Goal: Task Accomplishment & Management: Use online tool/utility

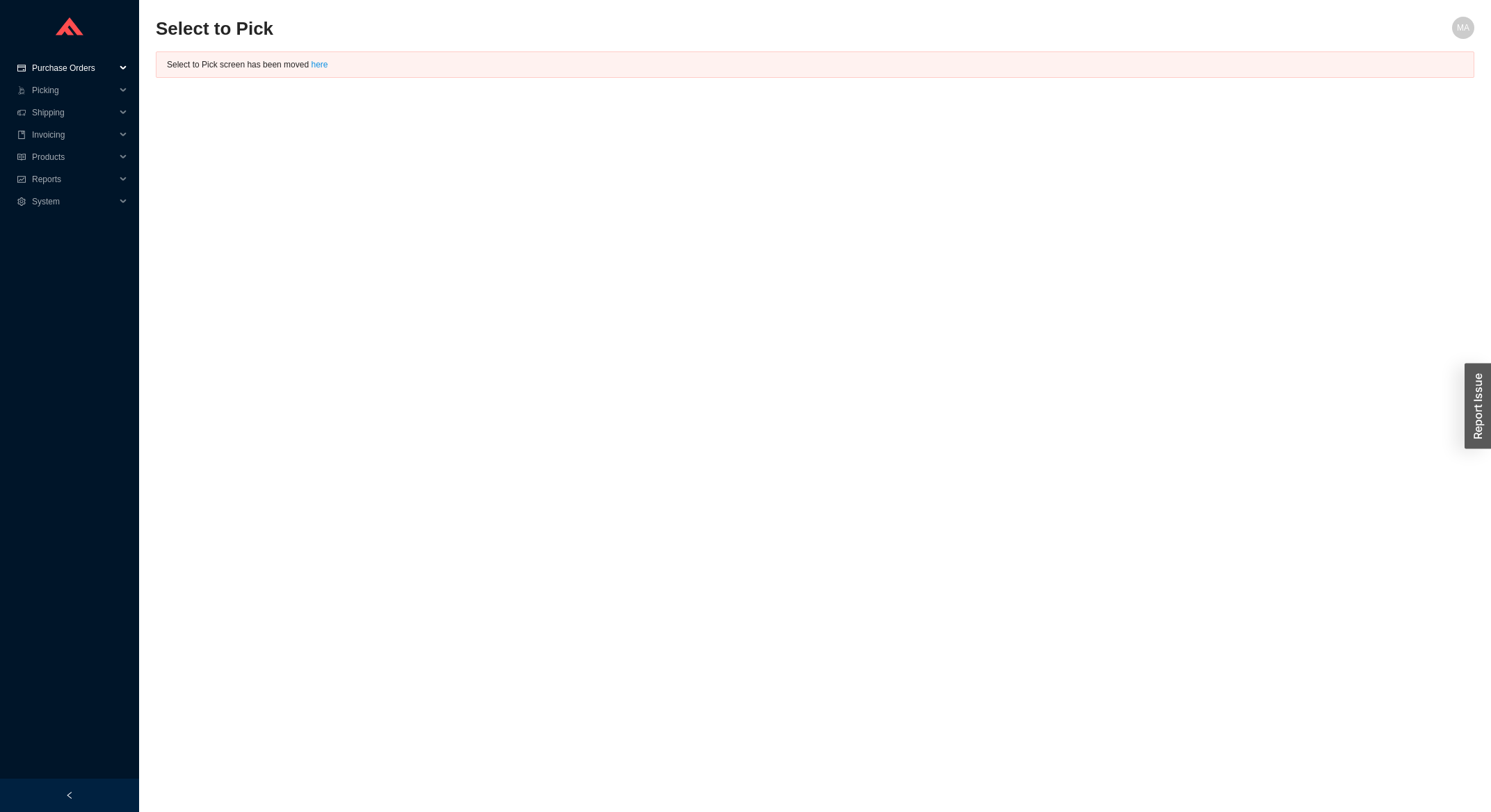
click at [85, 71] on span "Purchase Orders" at bounding box center [73, 68] width 83 height 23
click at [60, 94] on link "Search" at bounding box center [46, 90] width 26 height 10
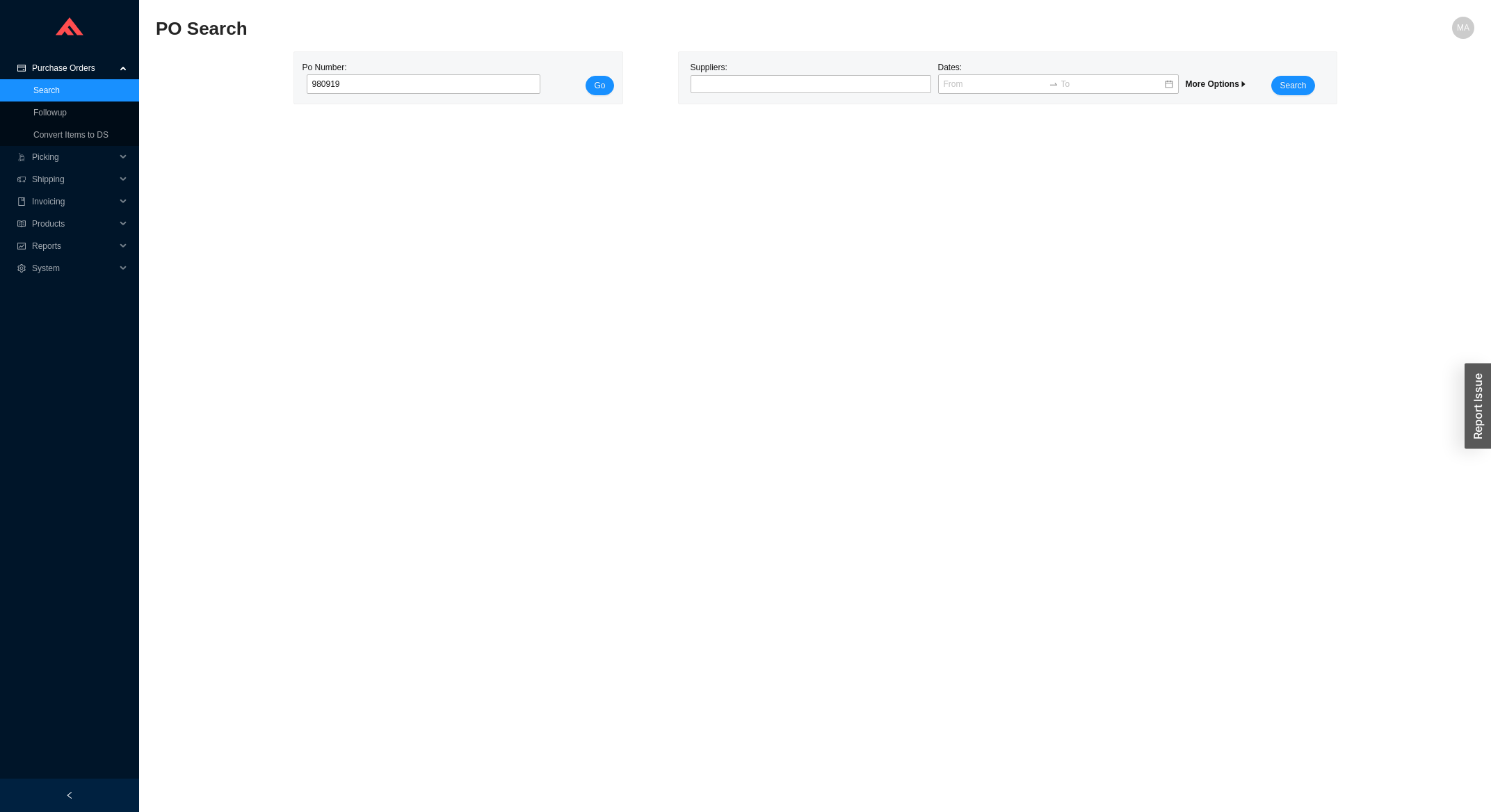
type input "980919"
click button "Go" at bounding box center [599, 86] width 27 height 20
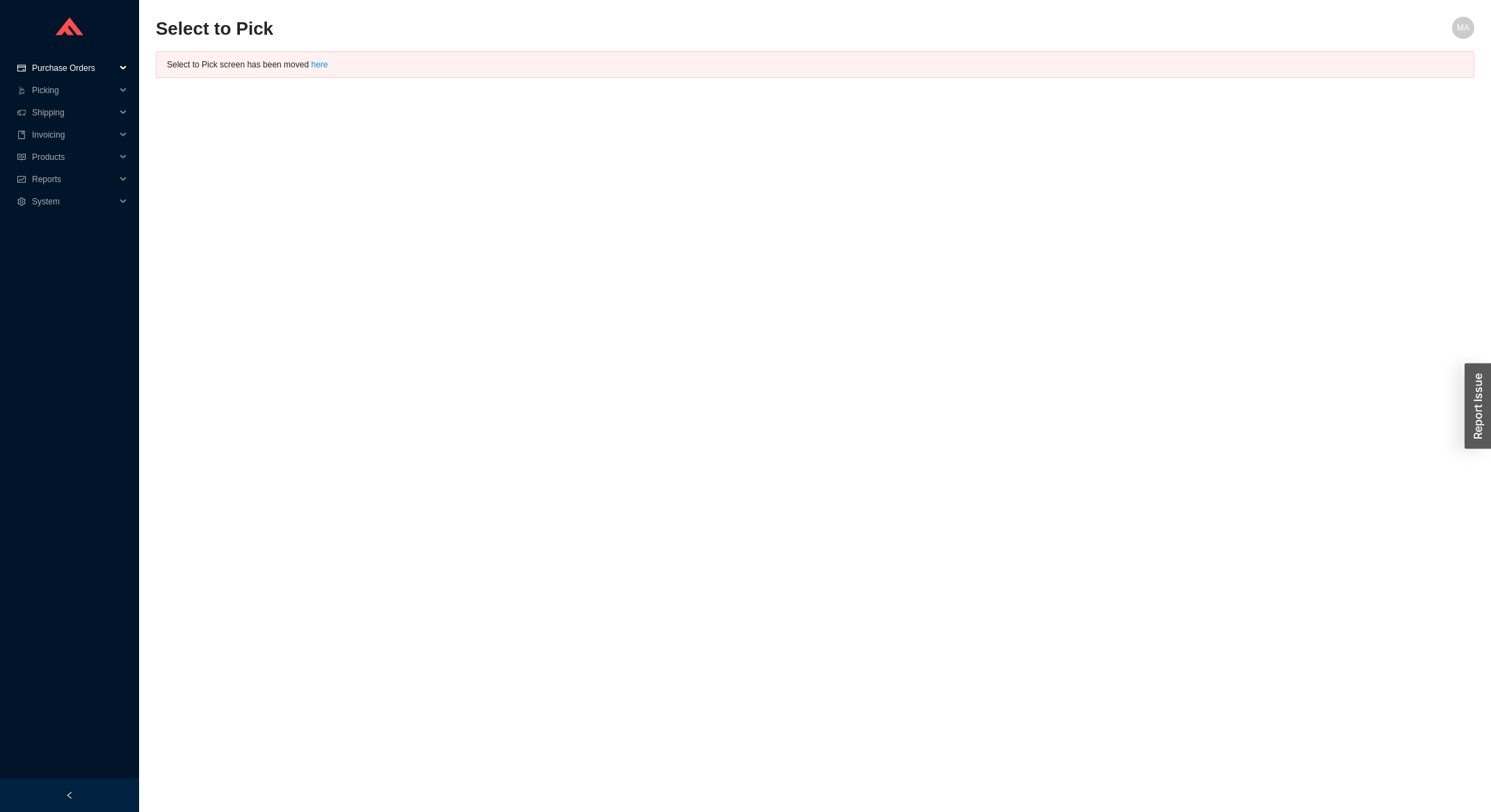
click at [121, 68] on div "Purchase Orders" at bounding box center [69, 68] width 139 height 23
click at [60, 88] on link "Search" at bounding box center [46, 90] width 26 height 10
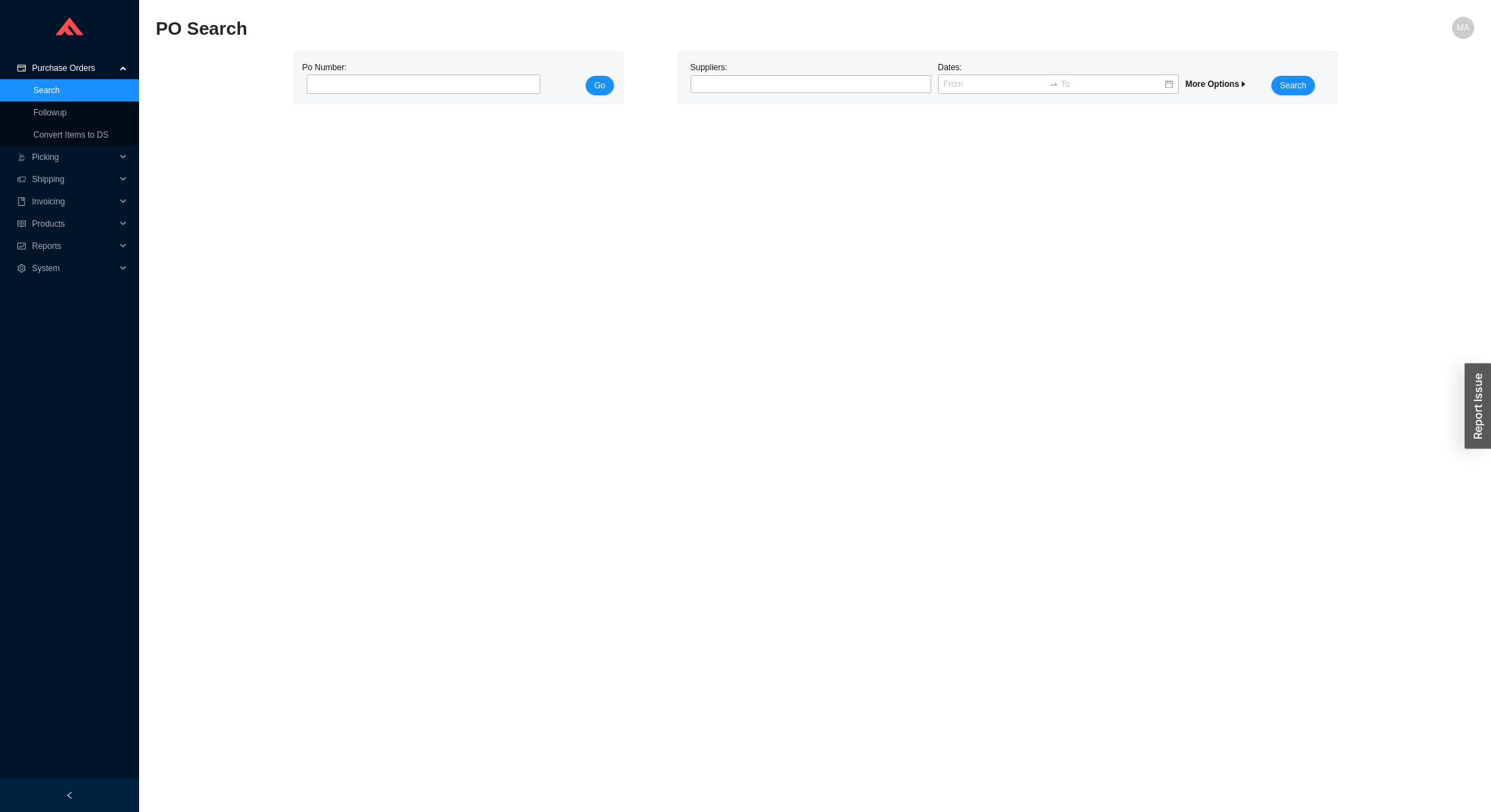
click at [737, 73] on div "Suppliers:" at bounding box center [810, 78] width 247 height 35
click at [739, 76] on div "Suppliers:" at bounding box center [810, 78] width 247 height 35
click at [739, 84] on div at bounding box center [804, 84] width 223 height 14
type input "waterwor"
